Goal: Information Seeking & Learning: Learn about a topic

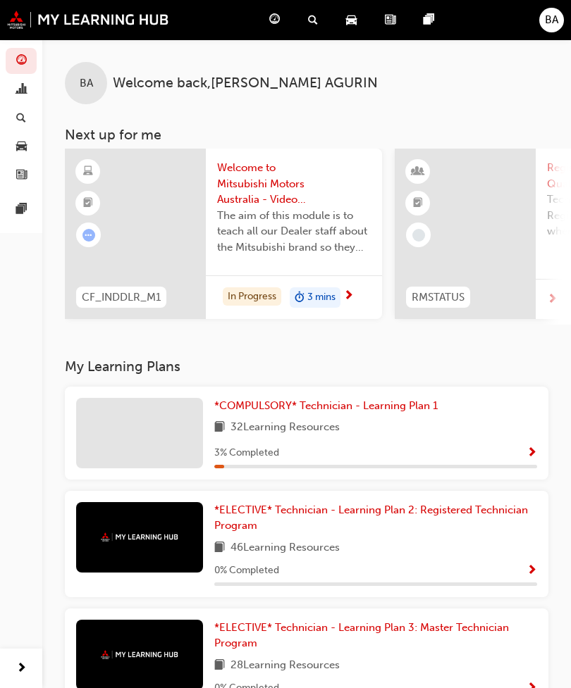
click at [264, 432] on span "32 Learning Resources" at bounding box center [284, 428] width 109 height 18
click at [136, 430] on div at bounding box center [139, 433] width 127 height 70
click at [262, 399] on span "*COMPULSORY* Technician - Learning Plan 1" at bounding box center [325, 405] width 223 height 13
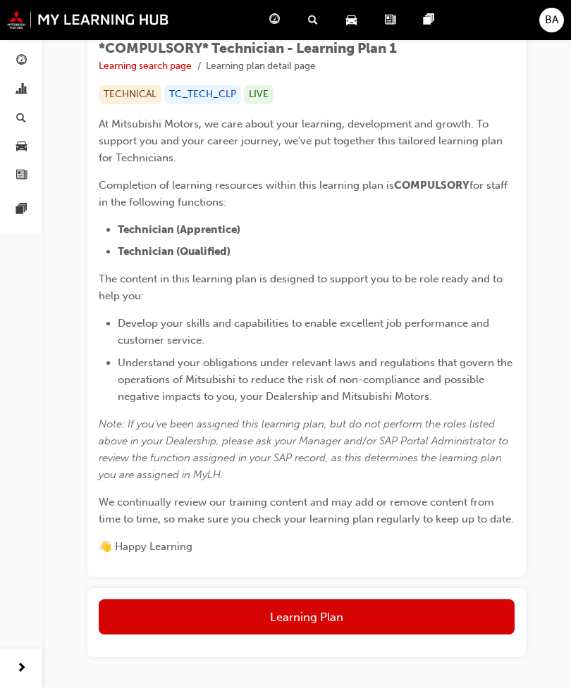
scroll to position [257, 0]
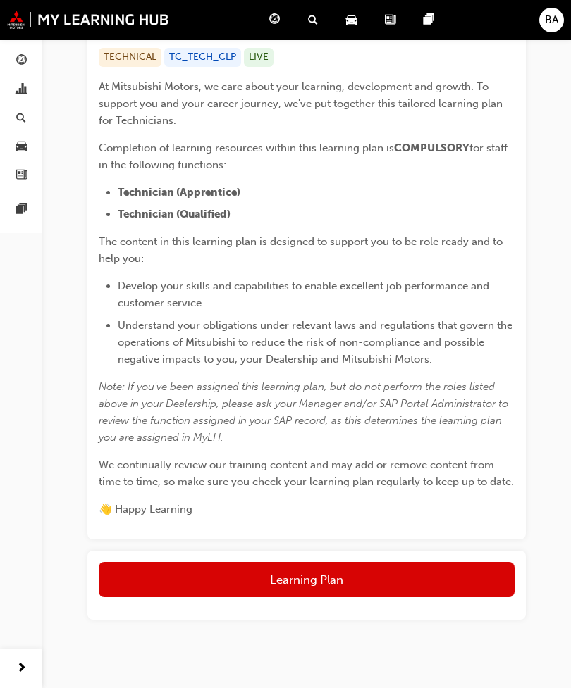
click at [271, 569] on button "Learning Plan" at bounding box center [307, 579] width 416 height 35
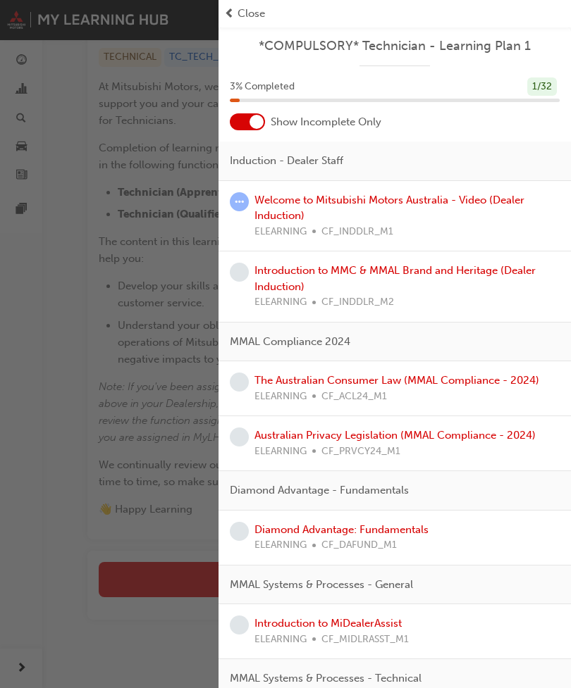
click at [380, 203] on link "Welcome to Mitsubishi Motors Australia - Video (Dealer Induction)" at bounding box center [389, 208] width 270 height 29
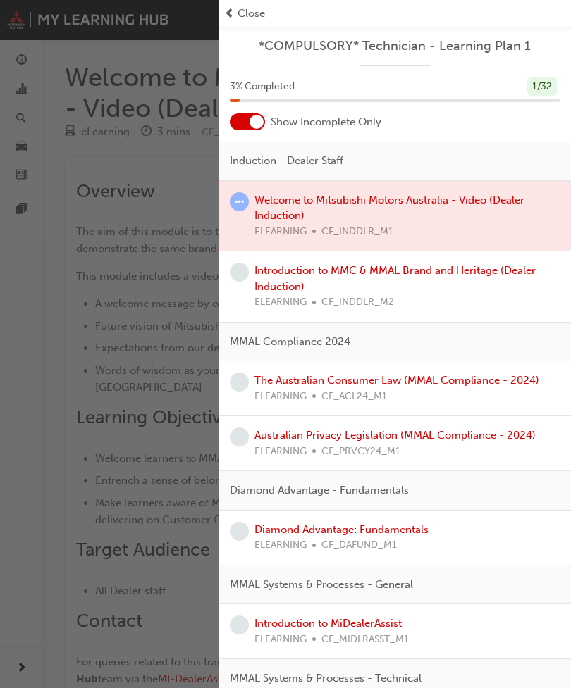
click at [300, 270] on link "Introduction to MMC & MMAL Brand and Heritage (Dealer Induction)" at bounding box center [394, 278] width 281 height 29
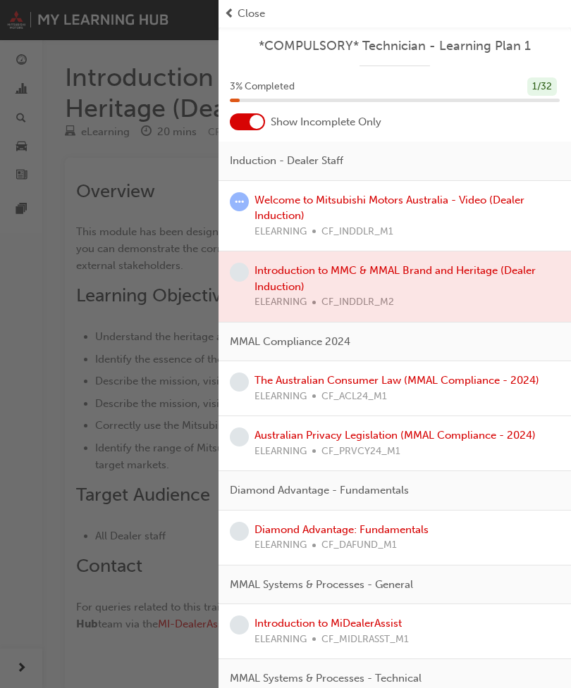
click at [426, 277] on div at bounding box center [394, 287] width 352 height 70
click at [144, 155] on div "button" at bounding box center [109, 344] width 218 height 688
click at [245, 11] on span "Close" at bounding box center [250, 14] width 27 height 16
click at [239, 20] on span "Close" at bounding box center [250, 14] width 27 height 16
click at [395, 383] on link "The Australian Consumer Law (MMAL Compliance - 2024)" at bounding box center [396, 380] width 285 height 13
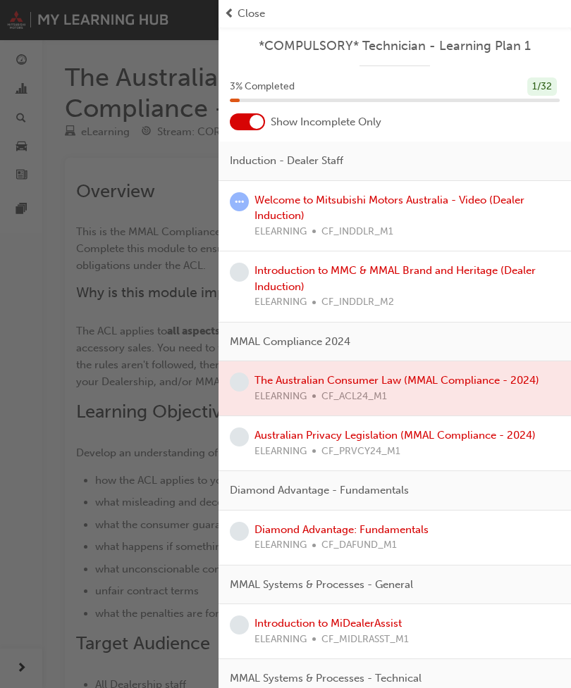
click at [390, 199] on link "Welcome to Mitsubishi Motors Australia - Video (Dealer Induction)" at bounding box center [389, 208] width 270 height 29
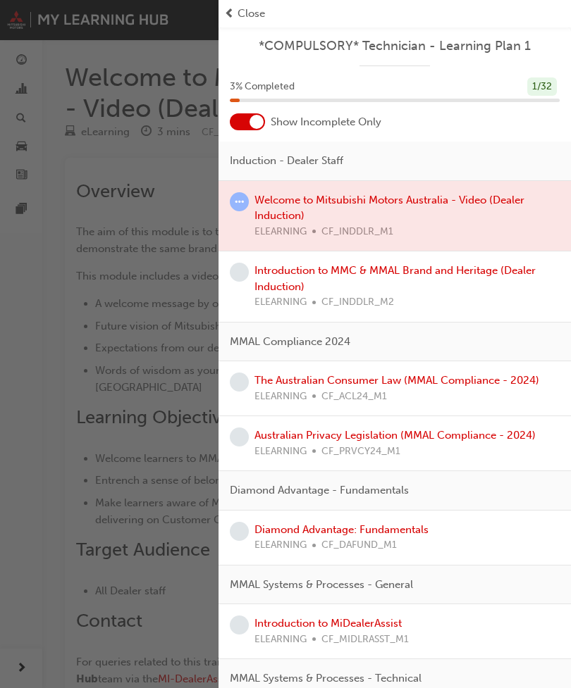
click at [354, 201] on div at bounding box center [394, 216] width 352 height 70
click at [298, 208] on div at bounding box center [394, 216] width 352 height 70
click at [298, 207] on div at bounding box center [394, 216] width 352 height 70
click at [171, 143] on div "button" at bounding box center [109, 344] width 218 height 688
click at [236, 14] on div "Close" at bounding box center [394, 14] width 341 height 16
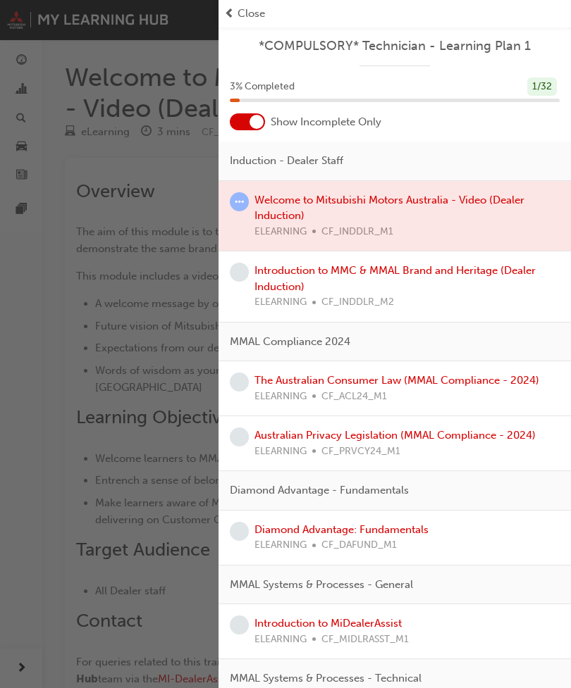
click at [243, 7] on span "Close" at bounding box center [250, 14] width 27 height 16
click at [240, 5] on div "Close" at bounding box center [394, 13] width 352 height 27
click at [162, 72] on div "button" at bounding box center [109, 344] width 218 height 688
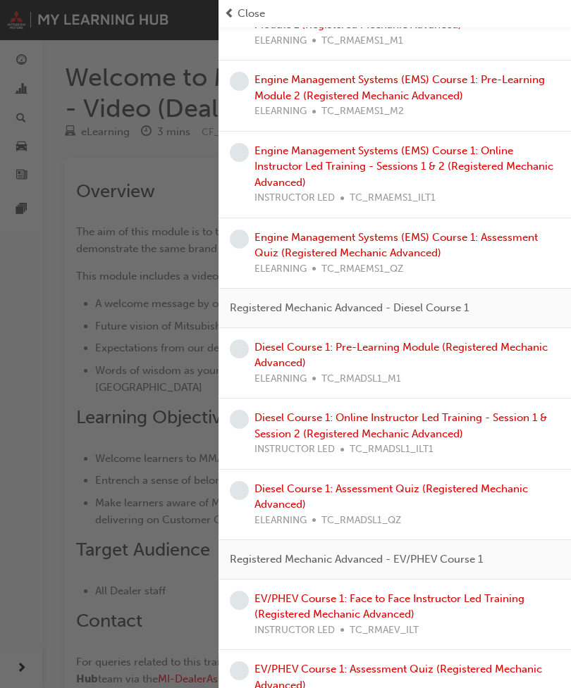
scroll to position [1917, 0]
click at [364, 593] on link "EV/PHEV Course 1: Face to Face Instructor Led Training (Registered Mechanic Adv…" at bounding box center [389, 607] width 270 height 29
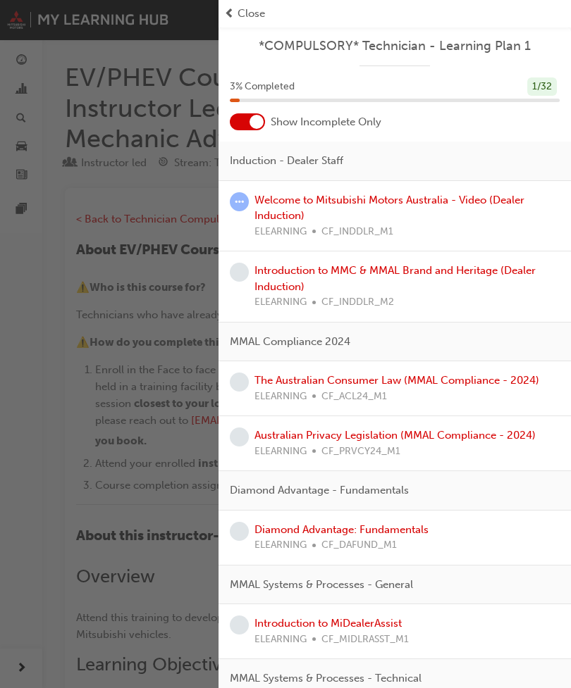
click at [240, 19] on span "Close" at bounding box center [250, 14] width 27 height 16
click at [245, 11] on span "Close" at bounding box center [250, 14] width 27 height 16
click at [244, 11] on span "Close" at bounding box center [250, 14] width 27 height 16
click at [236, 11] on div "Close" at bounding box center [394, 14] width 341 height 16
click at [162, 56] on div "button" at bounding box center [109, 344] width 218 height 688
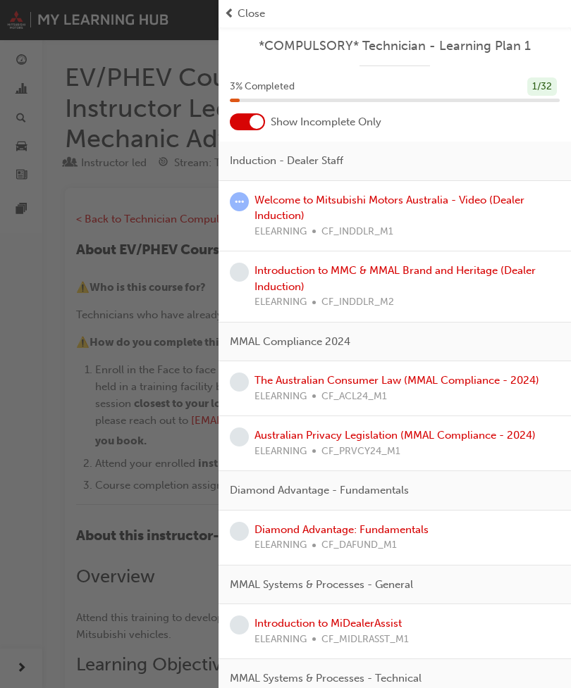
click at [163, 49] on div "button" at bounding box center [109, 344] width 218 height 688
click at [239, 10] on span "Close" at bounding box center [250, 14] width 27 height 16
click at [238, 9] on span "Close" at bounding box center [250, 14] width 27 height 16
click at [236, 7] on div "Close" at bounding box center [394, 14] width 341 height 16
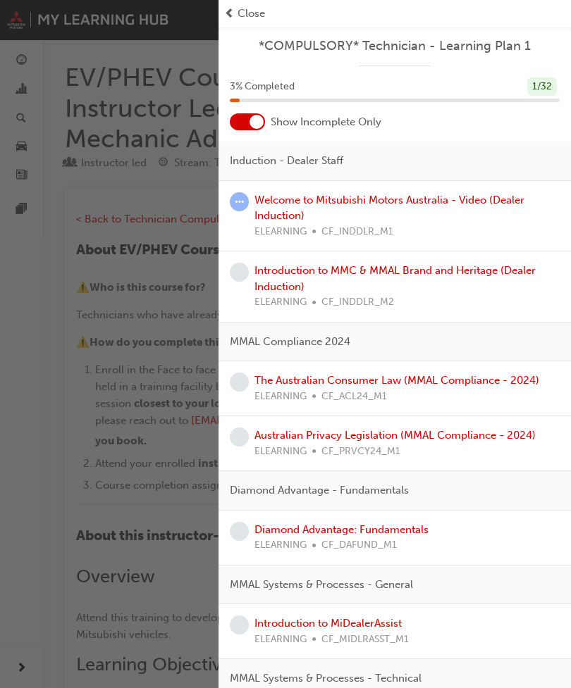
click at [237, 8] on div "Close" at bounding box center [394, 14] width 341 height 16
click at [236, 8] on div "Close" at bounding box center [394, 14] width 341 height 16
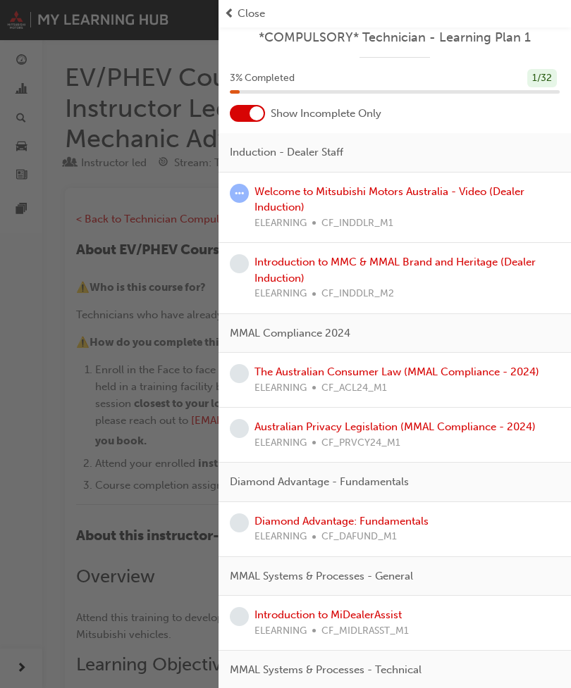
click at [149, 194] on div "button" at bounding box center [109, 344] width 218 height 688
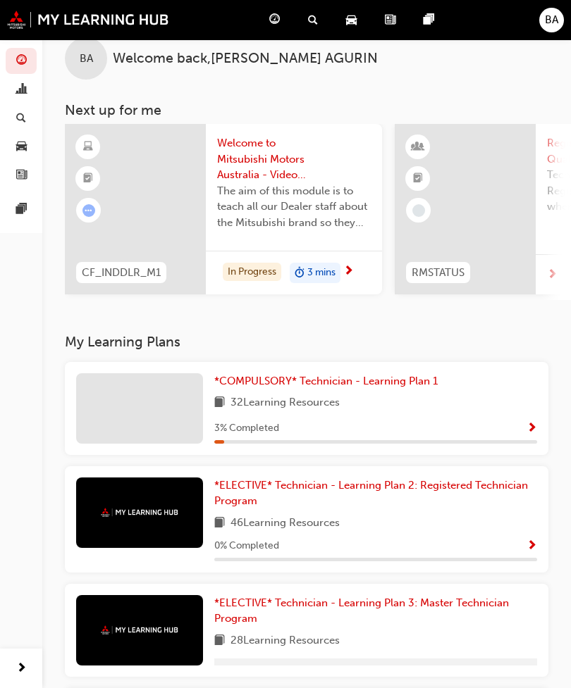
scroll to position [27, 0]
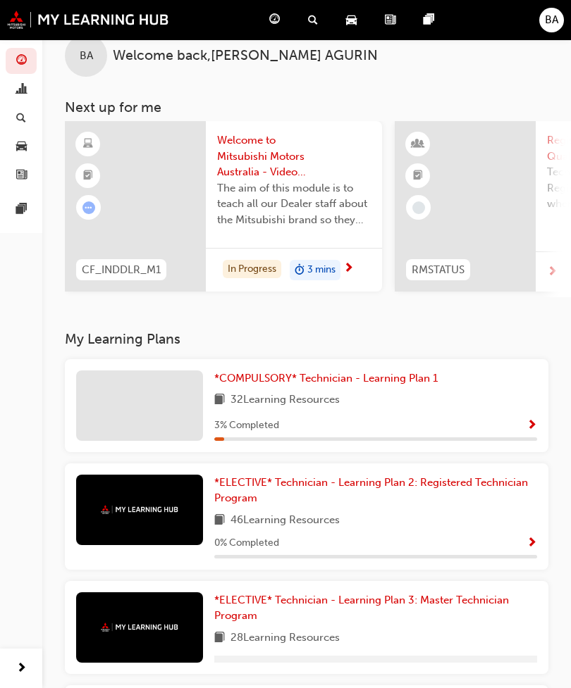
click at [398, 479] on span "*ELECTIVE* Technician - Learning Plan 2: Registered Technician Program" at bounding box center [371, 490] width 314 height 29
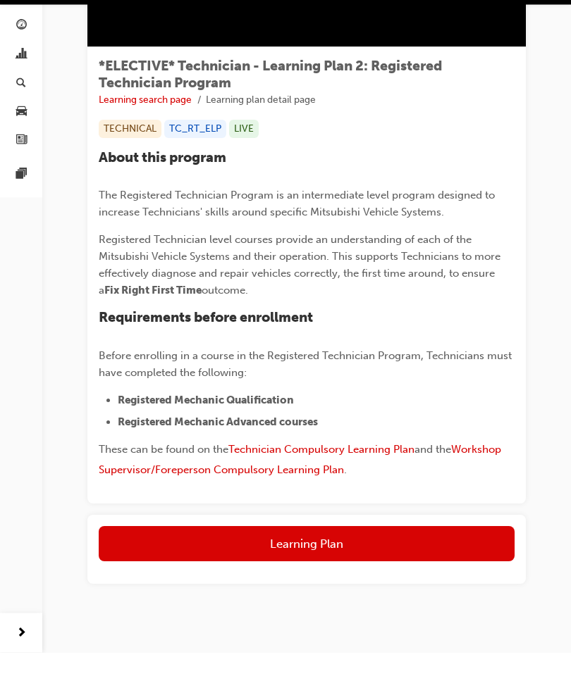
scroll to position [166, 0]
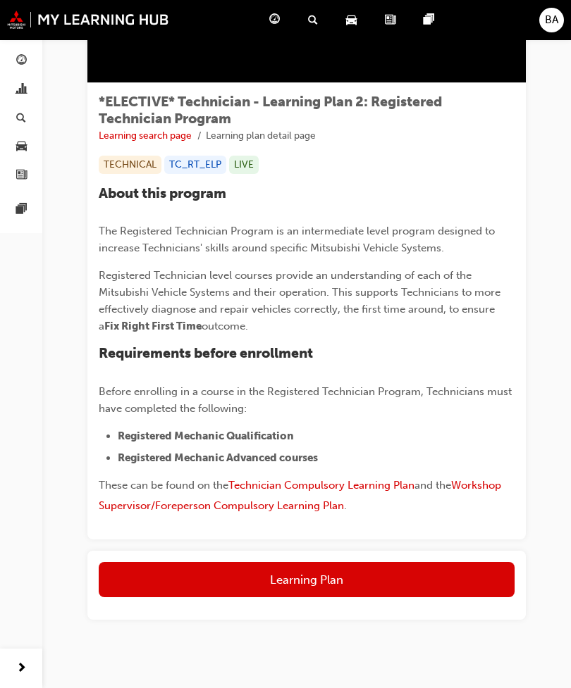
click at [411, 578] on button "Learning Plan" at bounding box center [307, 579] width 416 height 35
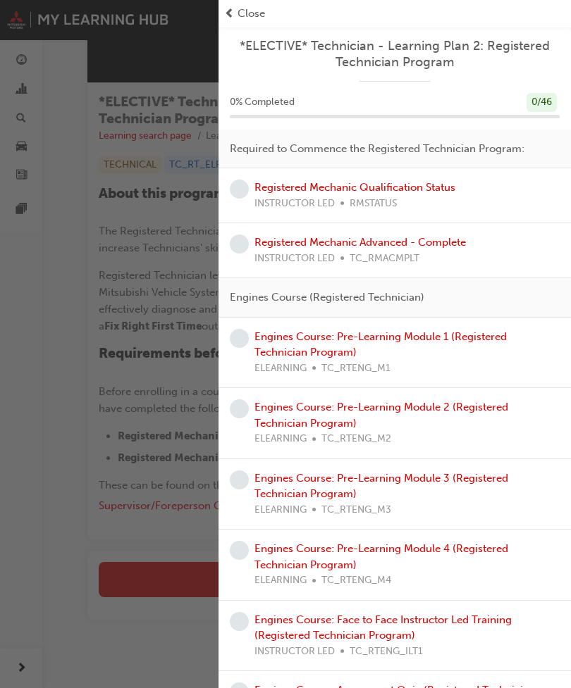
click at [383, 189] on link "Registered Mechanic Qualification Status" at bounding box center [354, 187] width 201 height 13
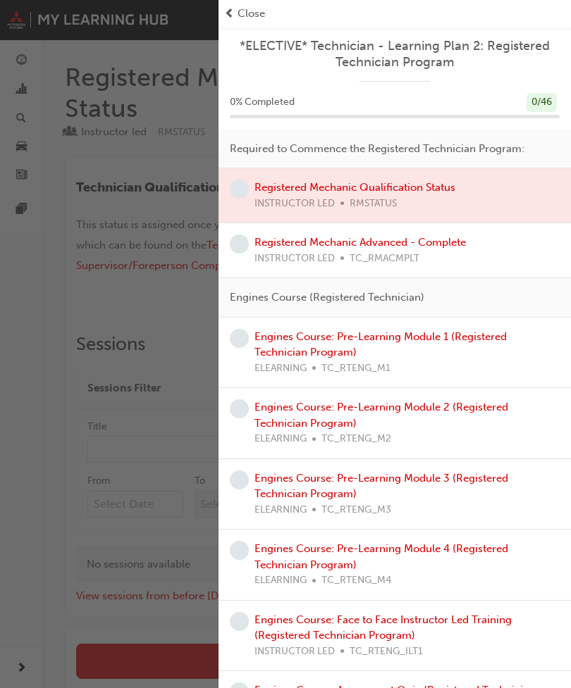
click at [237, 15] on div "Close" at bounding box center [394, 14] width 341 height 16
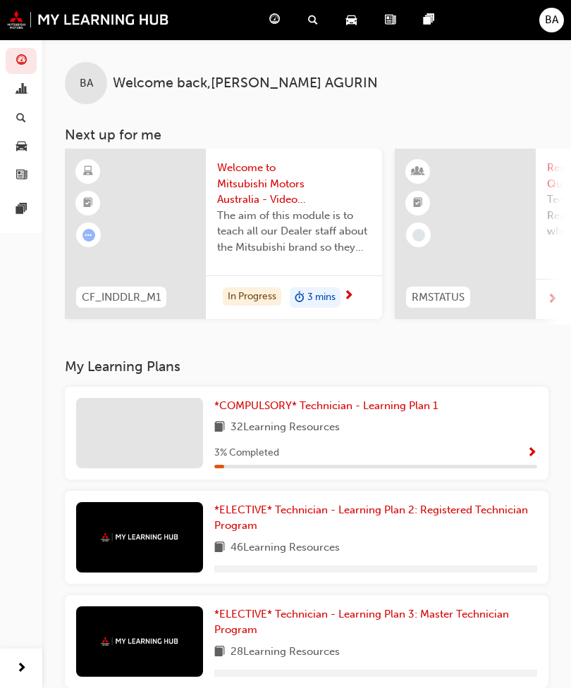
click at [181, 226] on div at bounding box center [135, 234] width 141 height 170
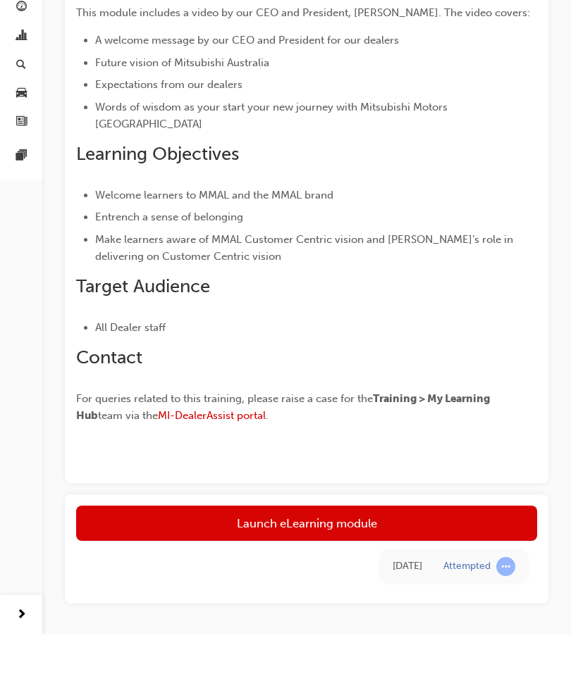
scroll to position [206, 0]
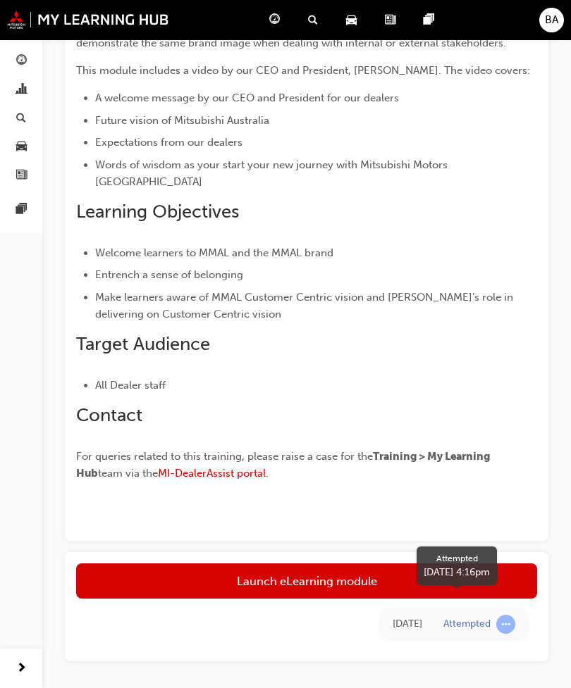
click at [507, 615] on span "learningRecordVerb_ATTEMPT-icon" at bounding box center [505, 624] width 19 height 19
click at [455, 618] on div "Attempted" at bounding box center [466, 624] width 47 height 13
click at [402, 616] on div "[DATE]" at bounding box center [407, 624] width 30 height 16
click at [403, 564] on link "Launch eLearning module" at bounding box center [306, 581] width 461 height 35
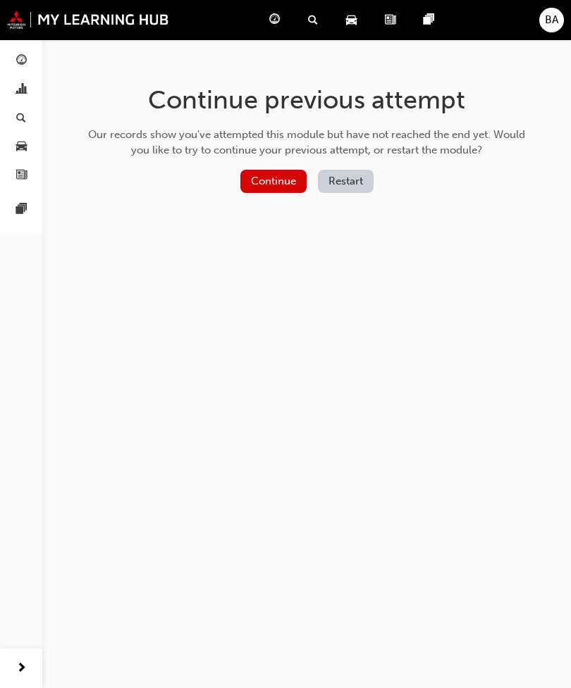
click at [268, 175] on button "Continue" at bounding box center [273, 181] width 66 height 23
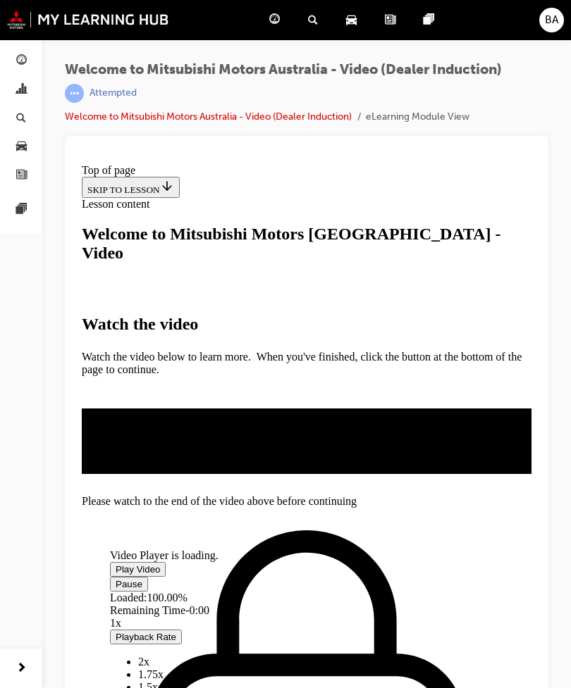
scroll to position [66, 0]
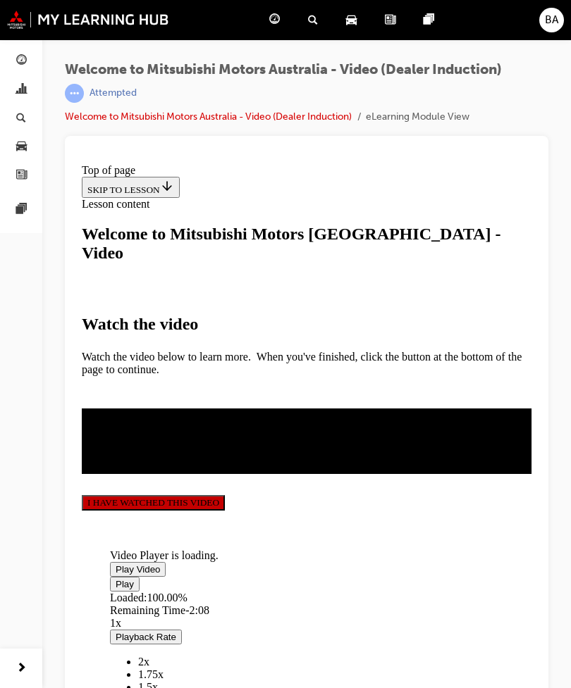
click at [225, 511] on button "I HAVE WATCHED THIS VIDEO" at bounding box center [153, 502] width 143 height 15
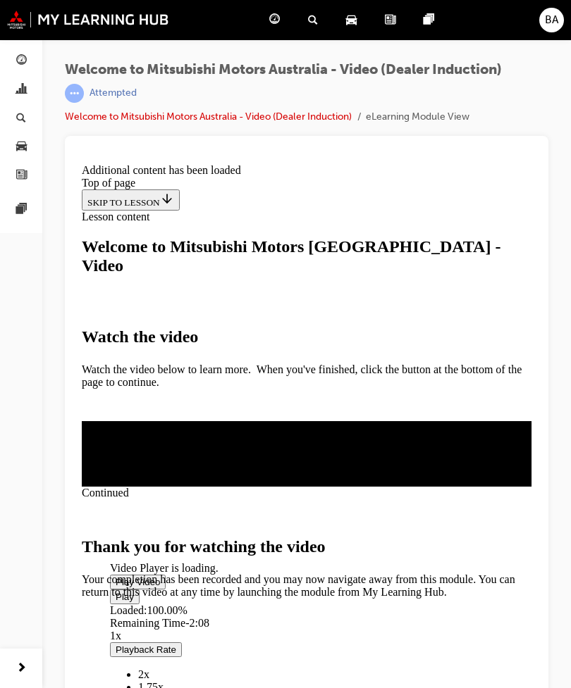
scroll to position [216, 0]
click at [168, 659] on span "CLOSE MODULE" at bounding box center [125, 658] width 87 height 12
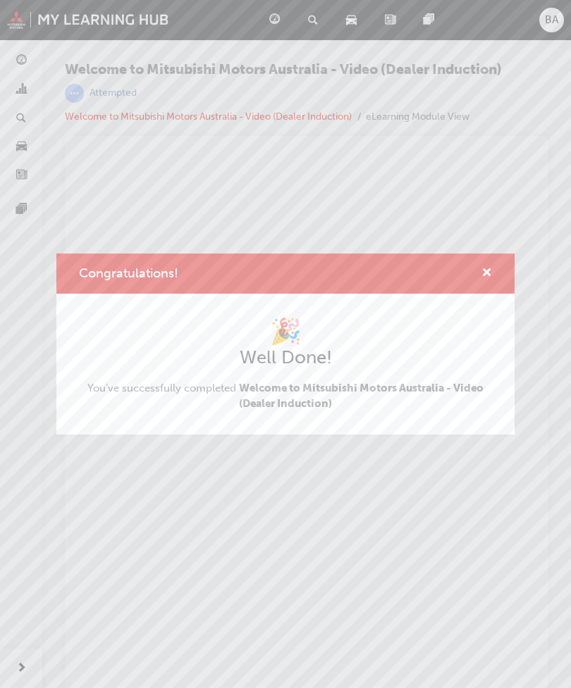
scroll to position [0, 0]
click at [489, 268] on span "cross-icon" at bounding box center [486, 274] width 11 height 13
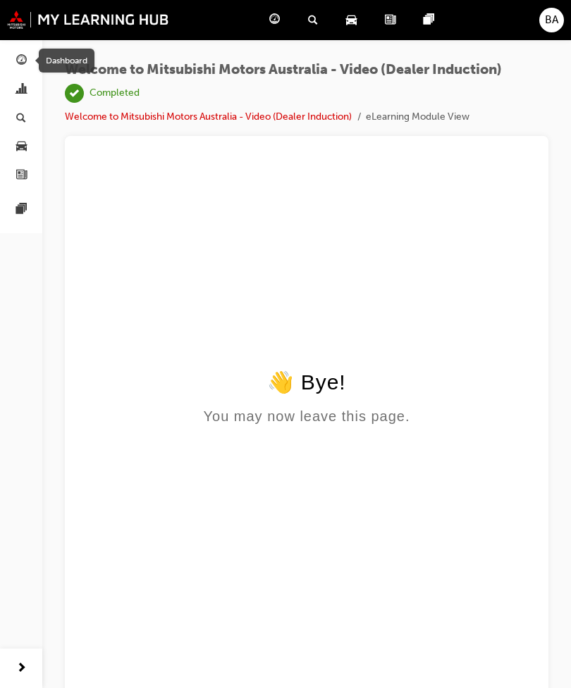
click at [31, 57] on link "button" at bounding box center [21, 61] width 31 height 26
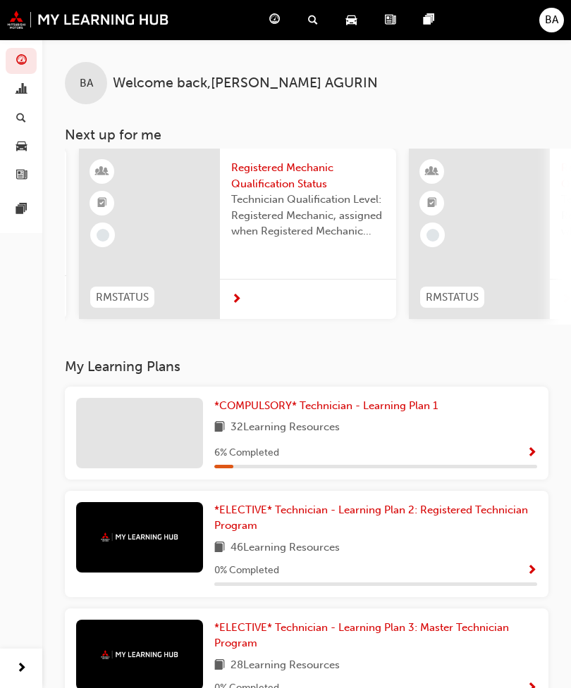
scroll to position [0, 300]
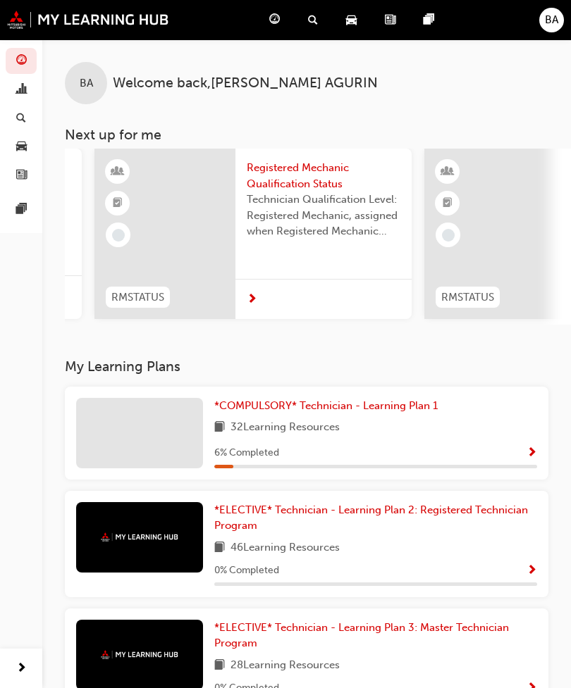
click at [309, 170] on span "Registered Mechanic Qualification Status" at bounding box center [324, 176] width 154 height 32
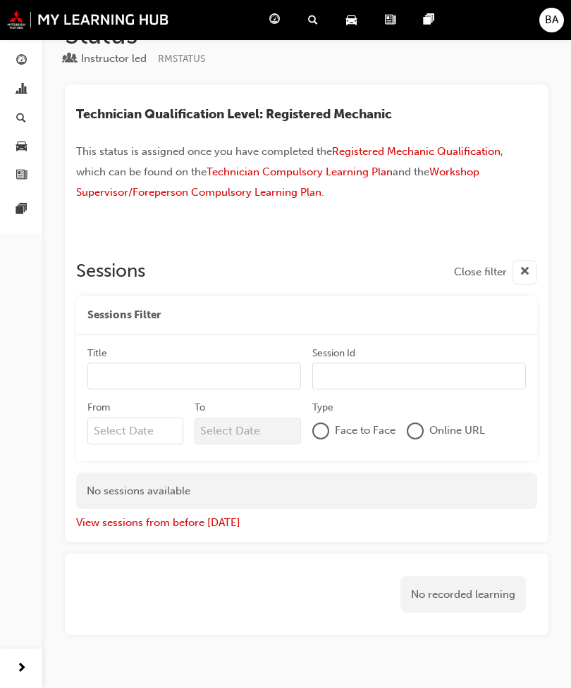
scroll to position [78, 0]
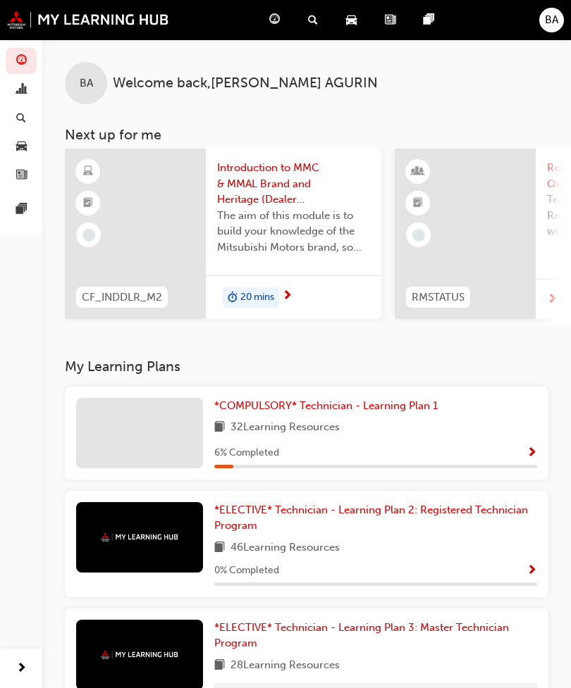
click at [312, 406] on span "*COMPULSORY* Technician - Learning Plan 1" at bounding box center [325, 405] width 223 height 13
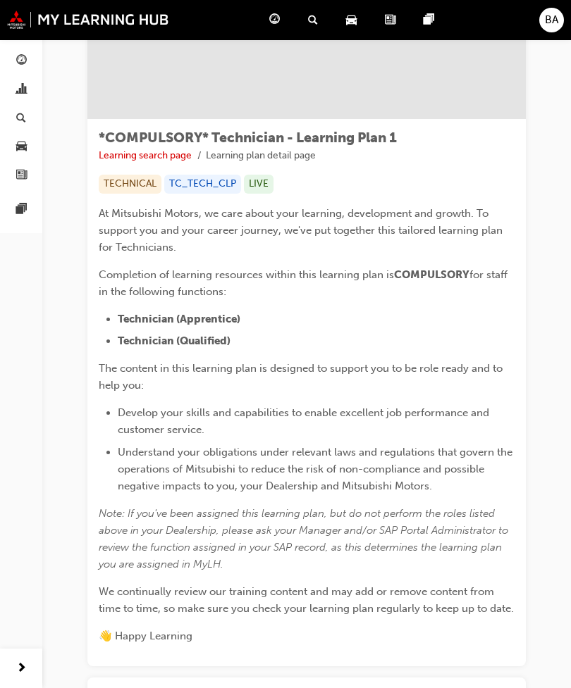
scroll to position [257, 0]
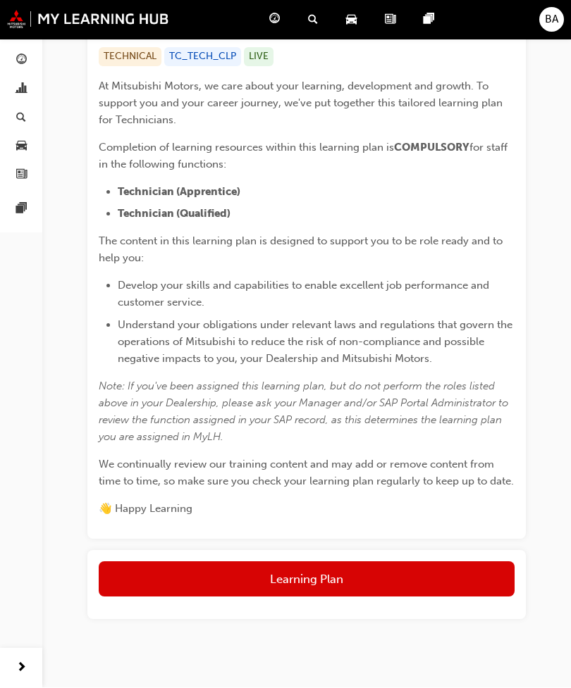
click at [358, 581] on button "Learning Plan" at bounding box center [307, 579] width 416 height 35
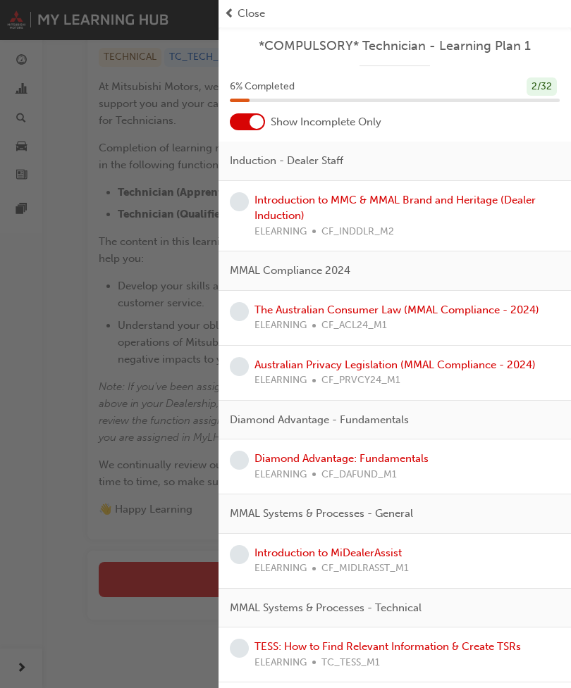
click at [239, 206] on span "learningRecordVerb_NONE-icon" at bounding box center [239, 201] width 19 height 19
click at [161, 585] on div "button" at bounding box center [109, 344] width 218 height 688
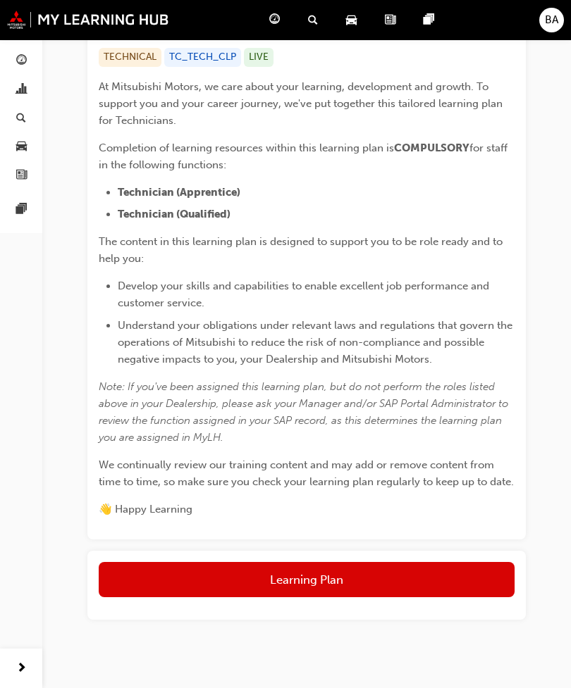
click at [325, 580] on button "Learning Plan" at bounding box center [307, 579] width 416 height 35
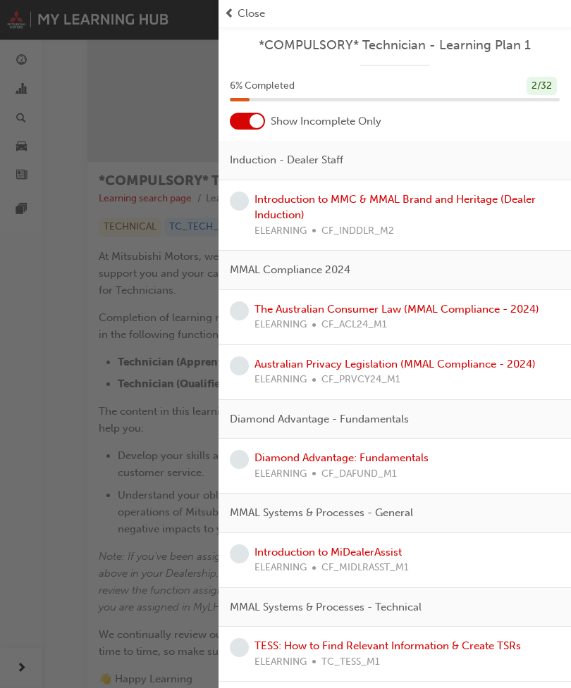
click at [99, 538] on div "button" at bounding box center [109, 344] width 218 height 688
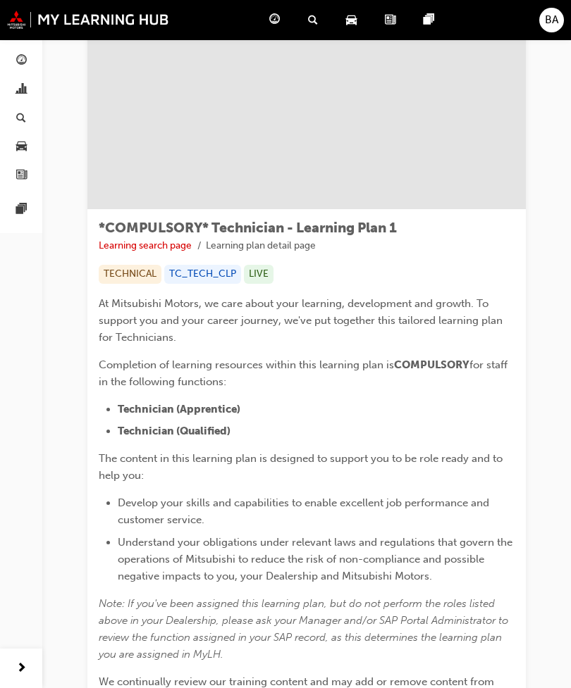
scroll to position [0, 0]
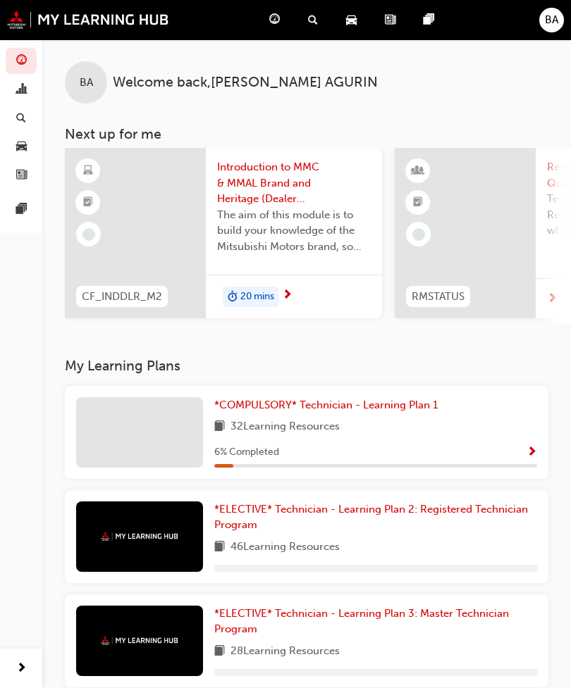
scroll to position [1, 0]
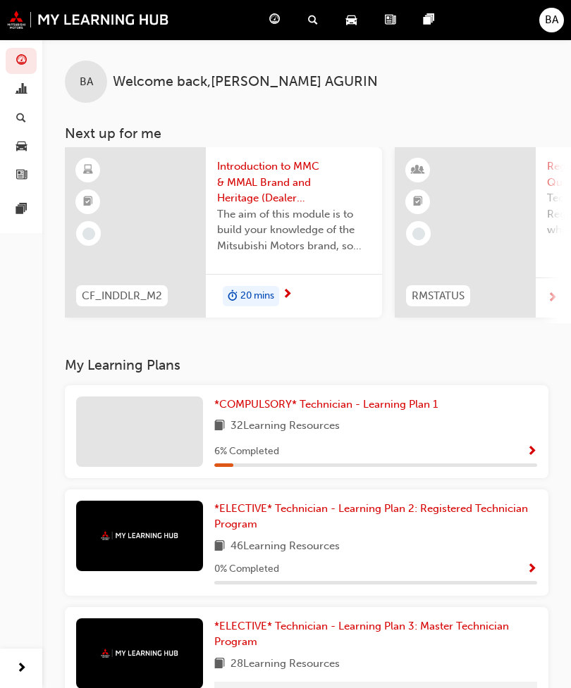
click at [304, 502] on span "*ELECTIVE* Technician - Learning Plan 2: Registered Technician Program" at bounding box center [371, 516] width 314 height 29
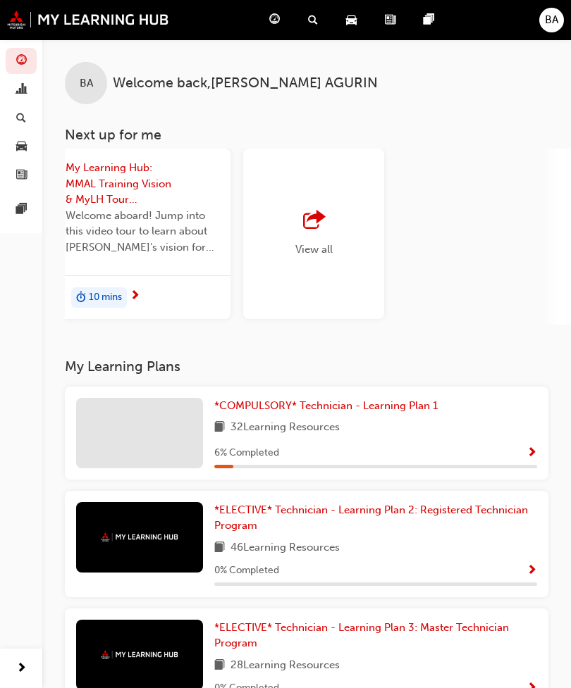
scroll to position [0, 1470]
click at [311, 211] on span "outbound-icon" at bounding box center [313, 221] width 21 height 20
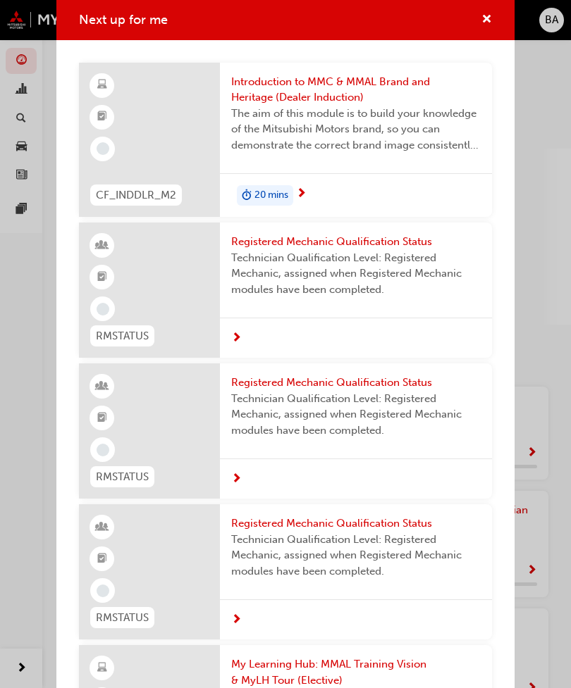
click at [278, 74] on span "Introduction to MMC & MMAL Brand and Heritage (Dealer Induction)" at bounding box center [355, 90] width 249 height 32
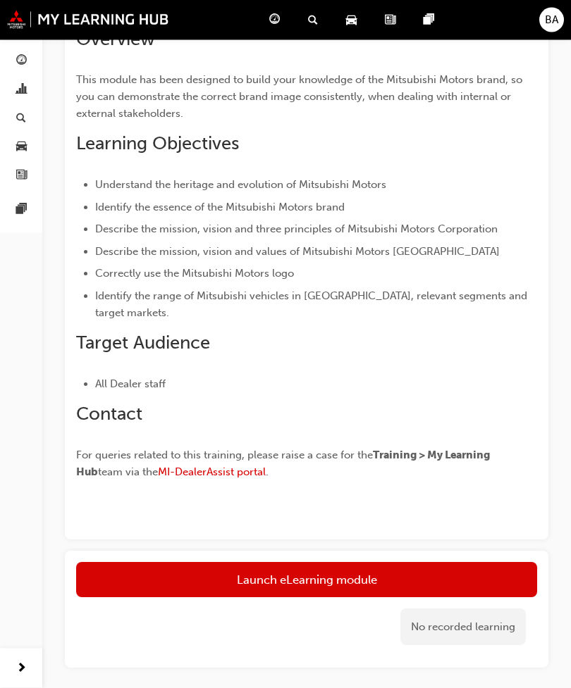
scroll to position [175, 0]
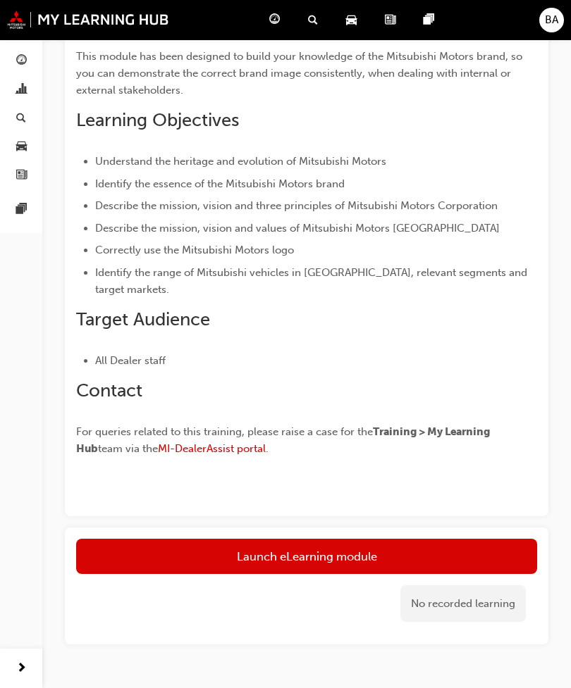
click at [331, 554] on link "Launch eLearning module" at bounding box center [306, 556] width 461 height 35
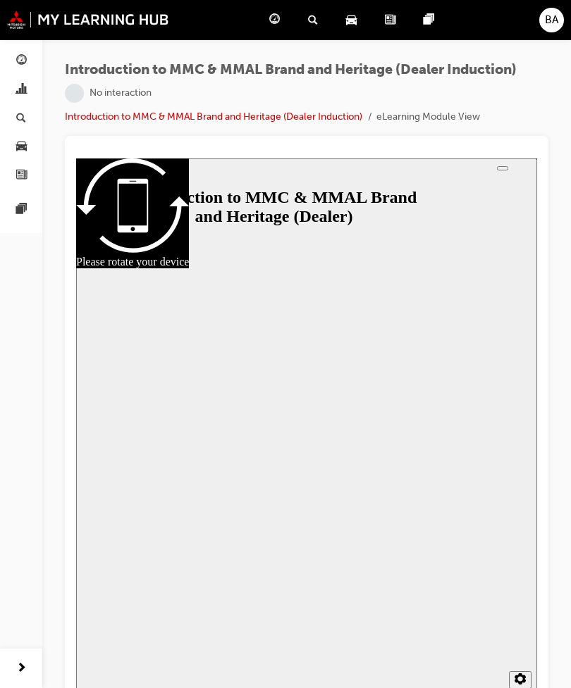
click at [316, 430] on div at bounding box center [307, 431] width 440 height 247
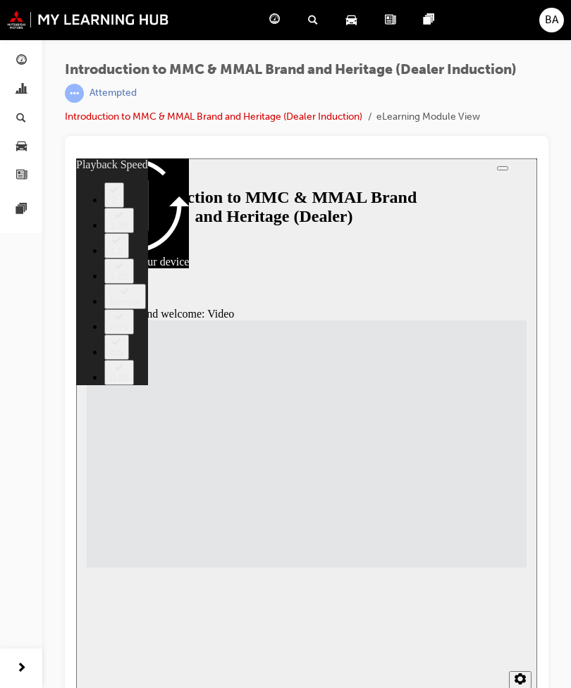
type input "33"
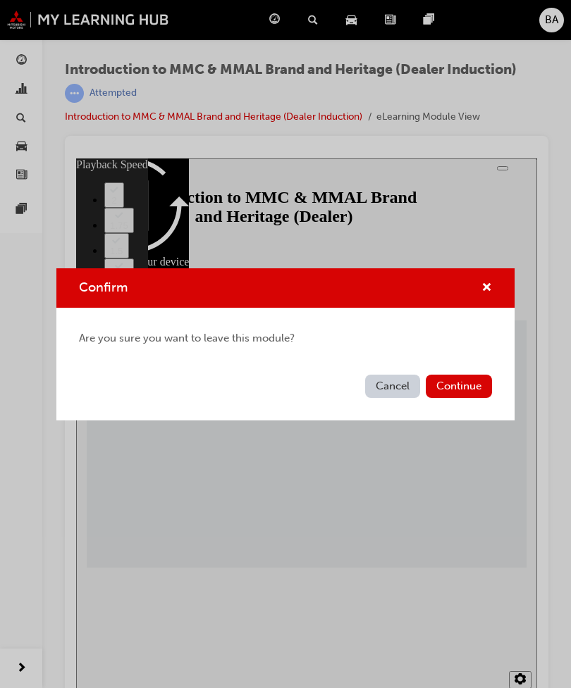
click at [472, 387] on button "Continue" at bounding box center [459, 386] width 66 height 23
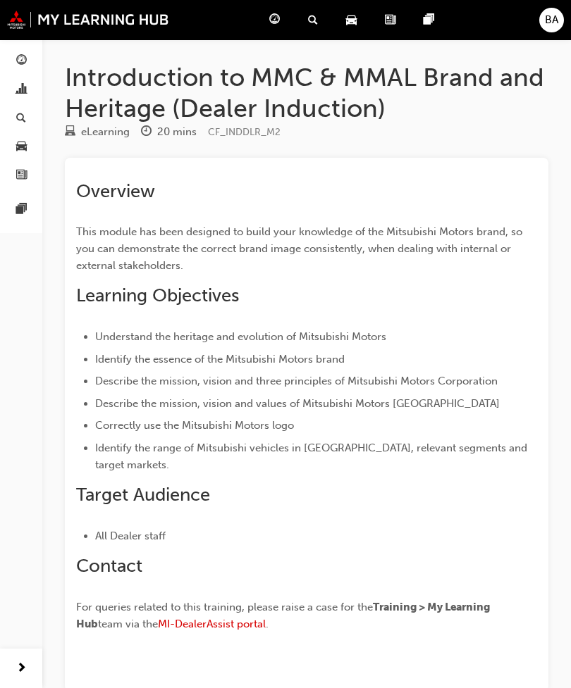
click at [23, 63] on span "guage-icon" at bounding box center [21, 61] width 11 height 13
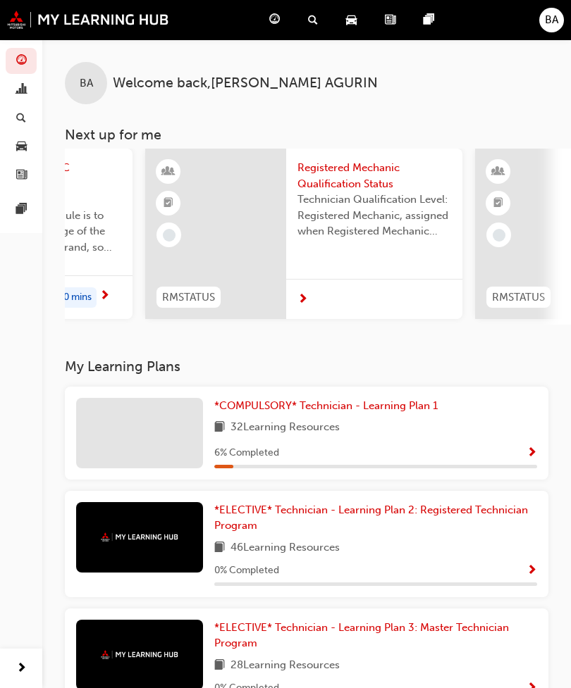
scroll to position [0, 232]
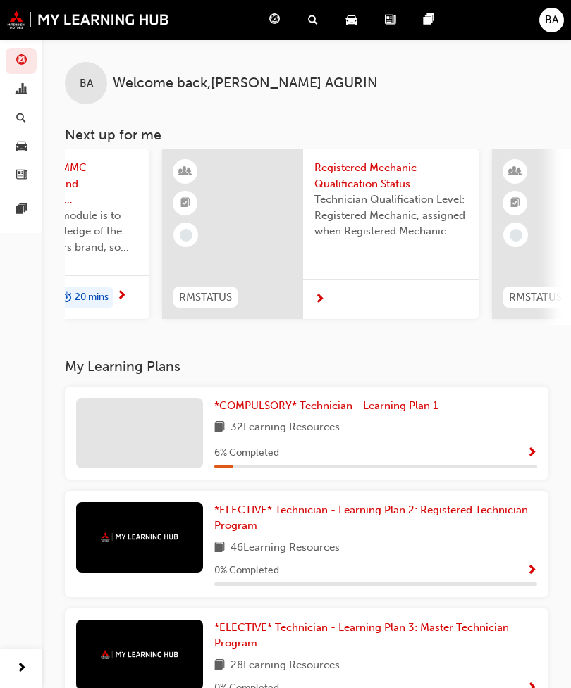
click at [366, 399] on span "*COMPULSORY* Technician - Learning Plan 1" at bounding box center [325, 405] width 223 height 13
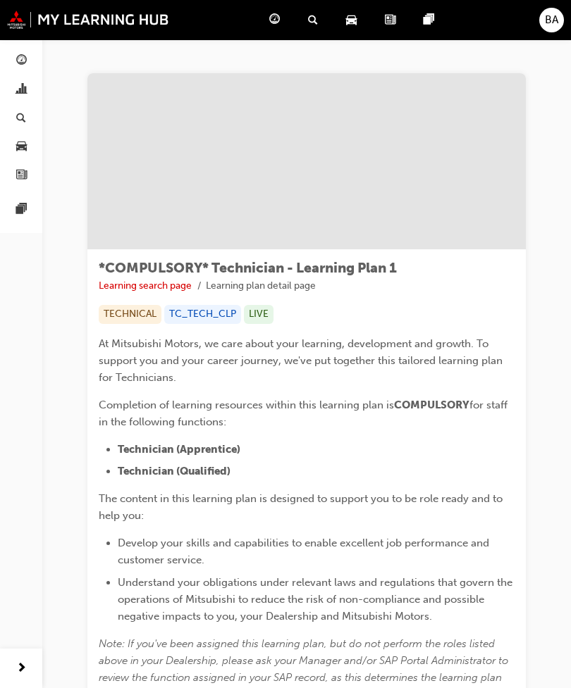
click at [30, 65] on link "button" at bounding box center [21, 61] width 31 height 26
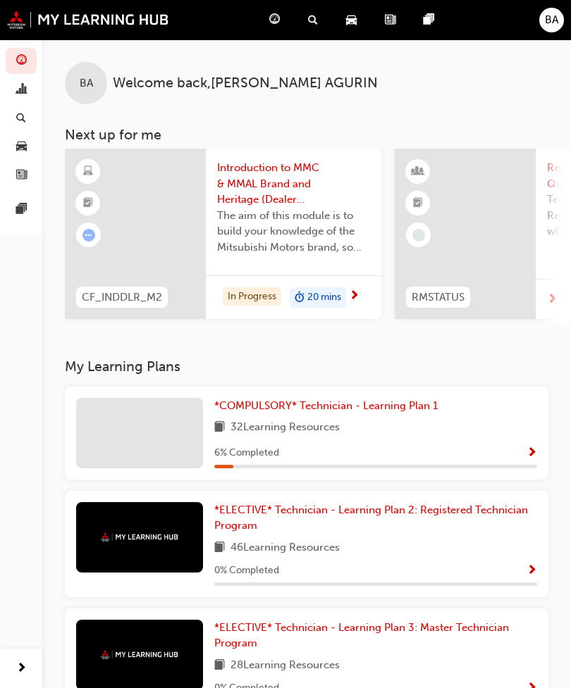
click at [247, 193] on span "Introduction to MMC & MMAL Brand and Heritage (Dealer Induction)" at bounding box center [294, 184] width 154 height 48
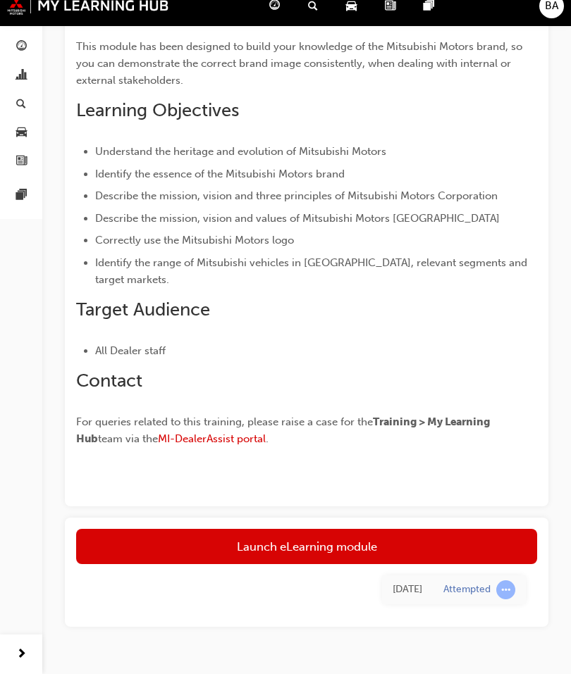
scroll to position [168, 0]
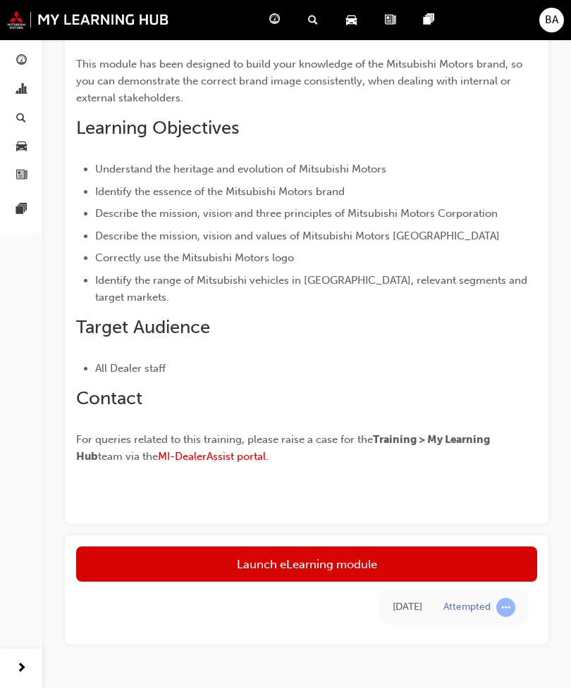
click at [487, 564] on link "Launch eLearning module" at bounding box center [306, 564] width 461 height 35
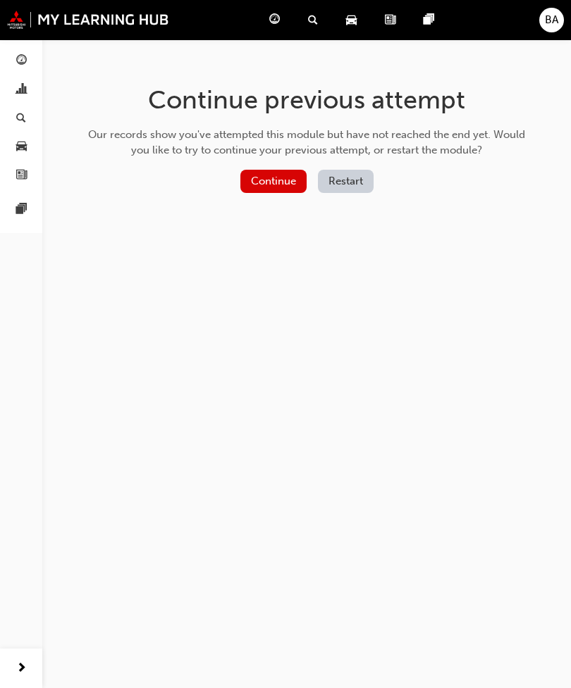
click at [266, 185] on button "Continue" at bounding box center [273, 181] width 66 height 23
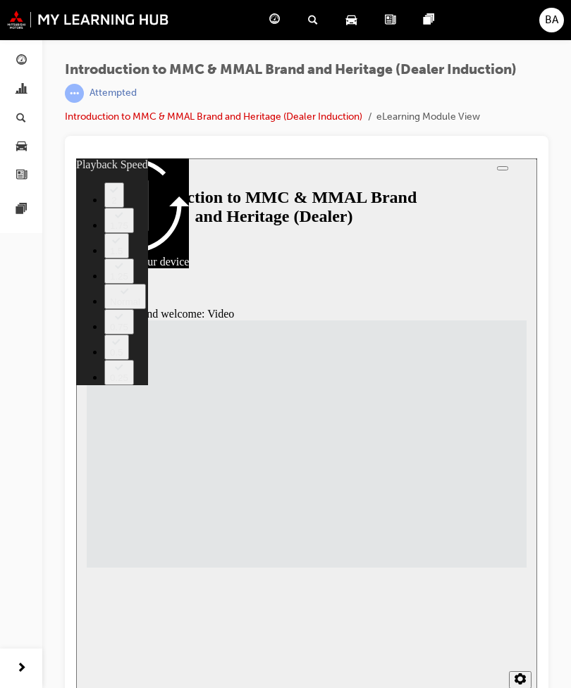
scroll to position [15, 0]
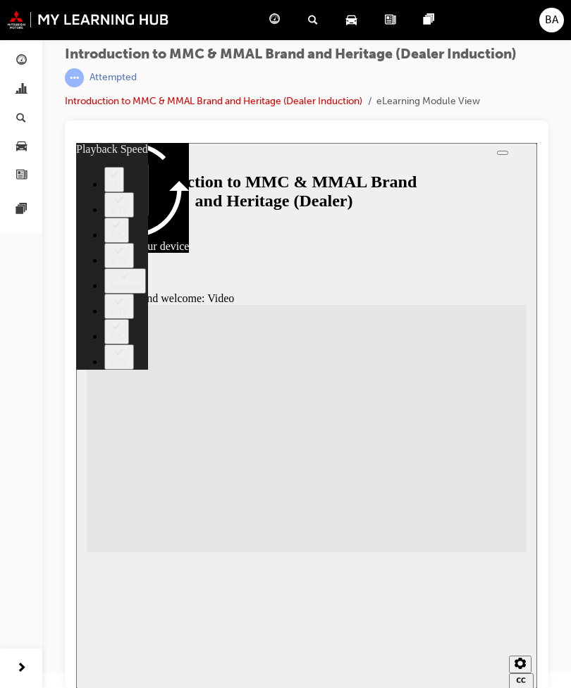
type input "33"
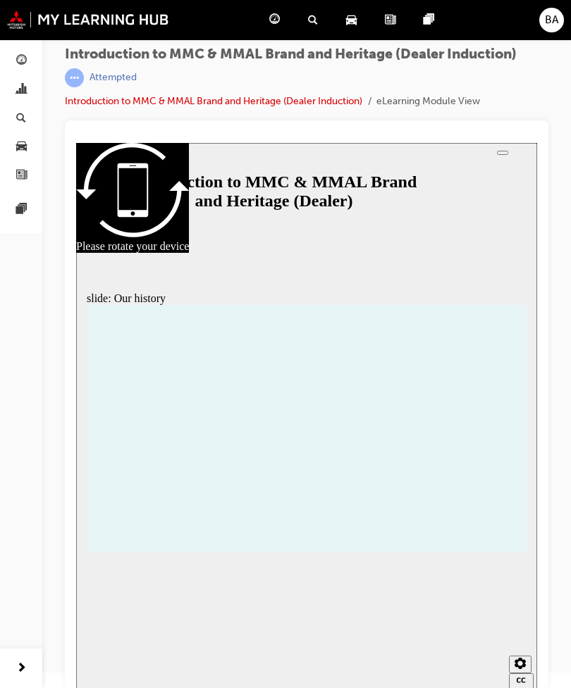
click at [310, 620] on div "slide: Our history Rectangle 1 Rectangle 3 Rectangle 1 Our history Mitsubishi M…" at bounding box center [306, 416] width 461 height 546
